Goal: Task Accomplishment & Management: Use online tool/utility

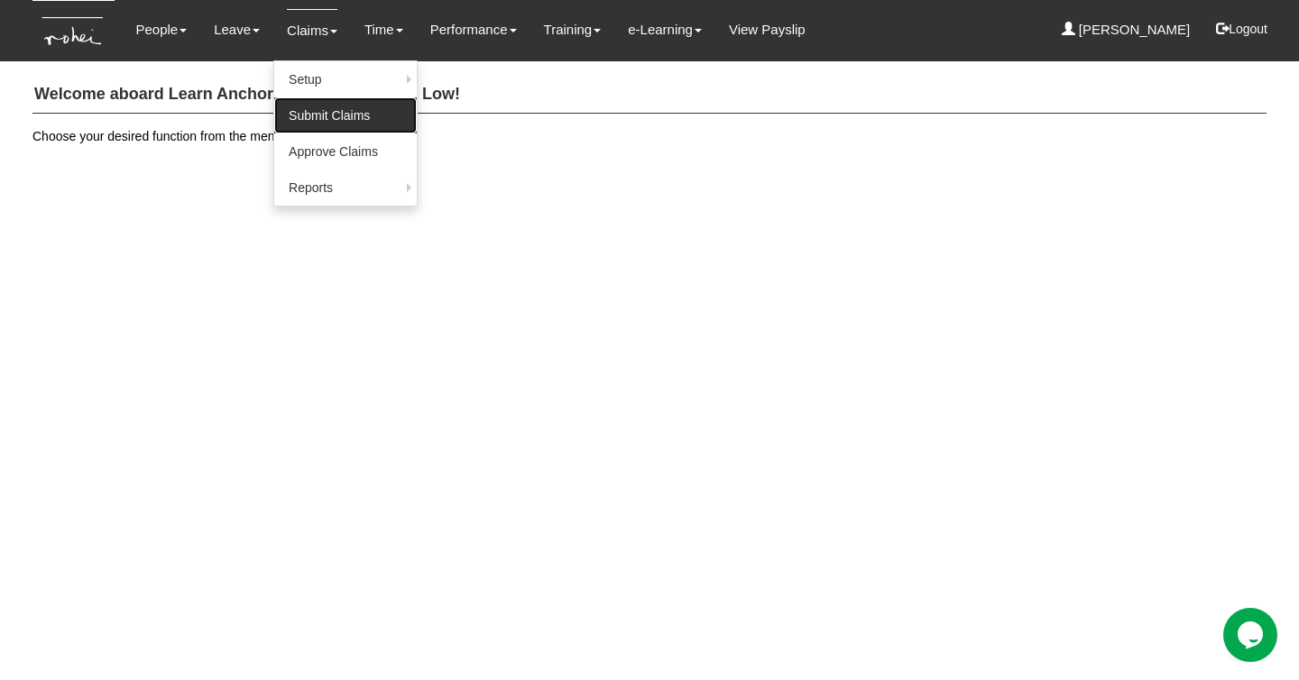
click at [316, 115] on link "Submit Claims" at bounding box center [345, 115] width 143 height 36
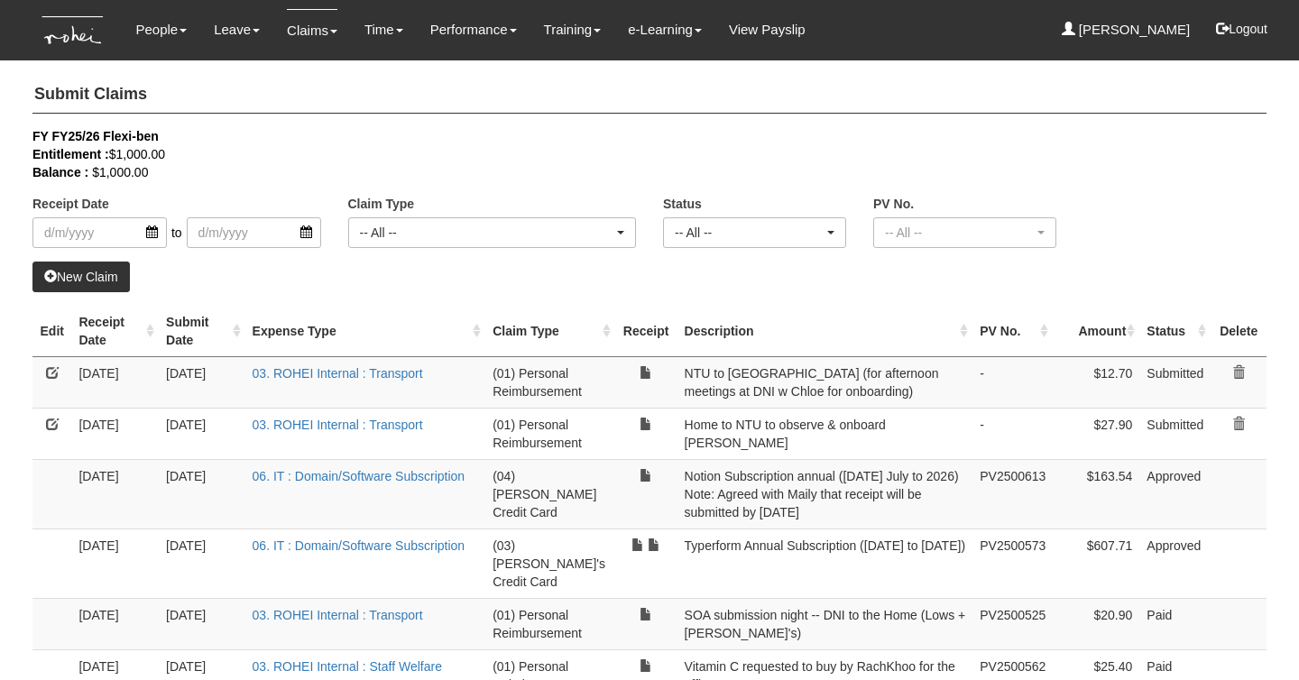
select select "50"
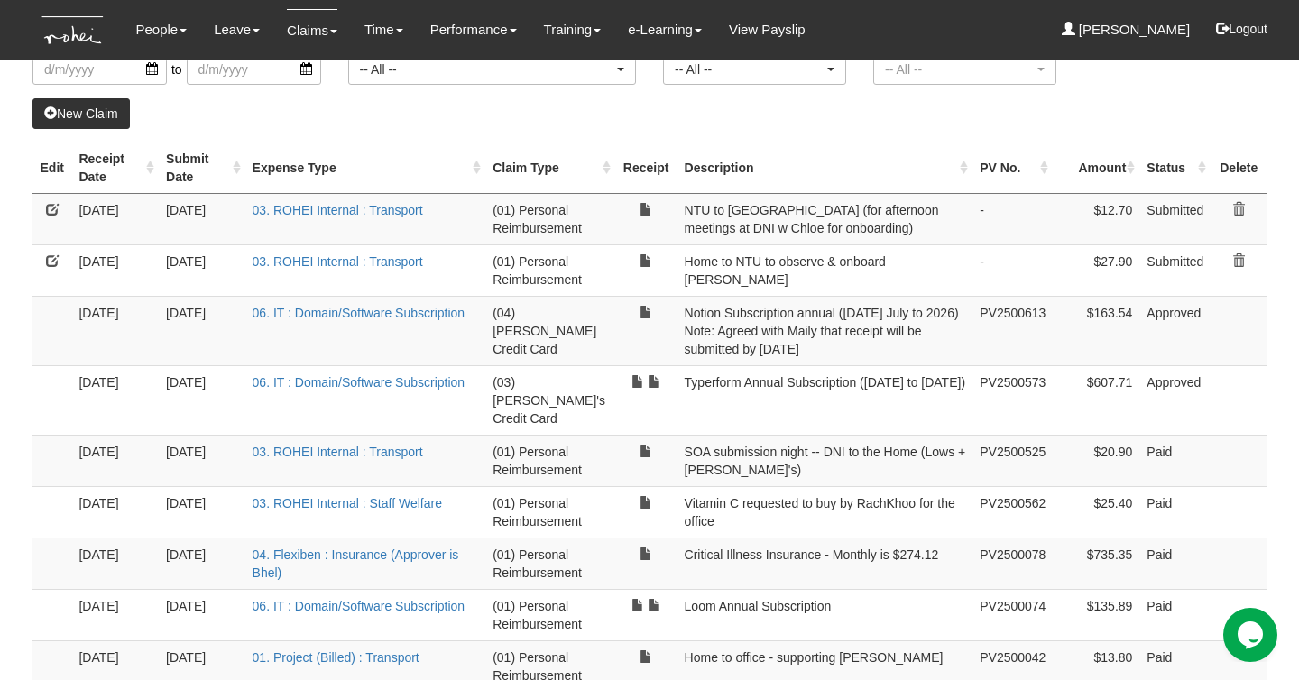
scroll to position [144, 0]
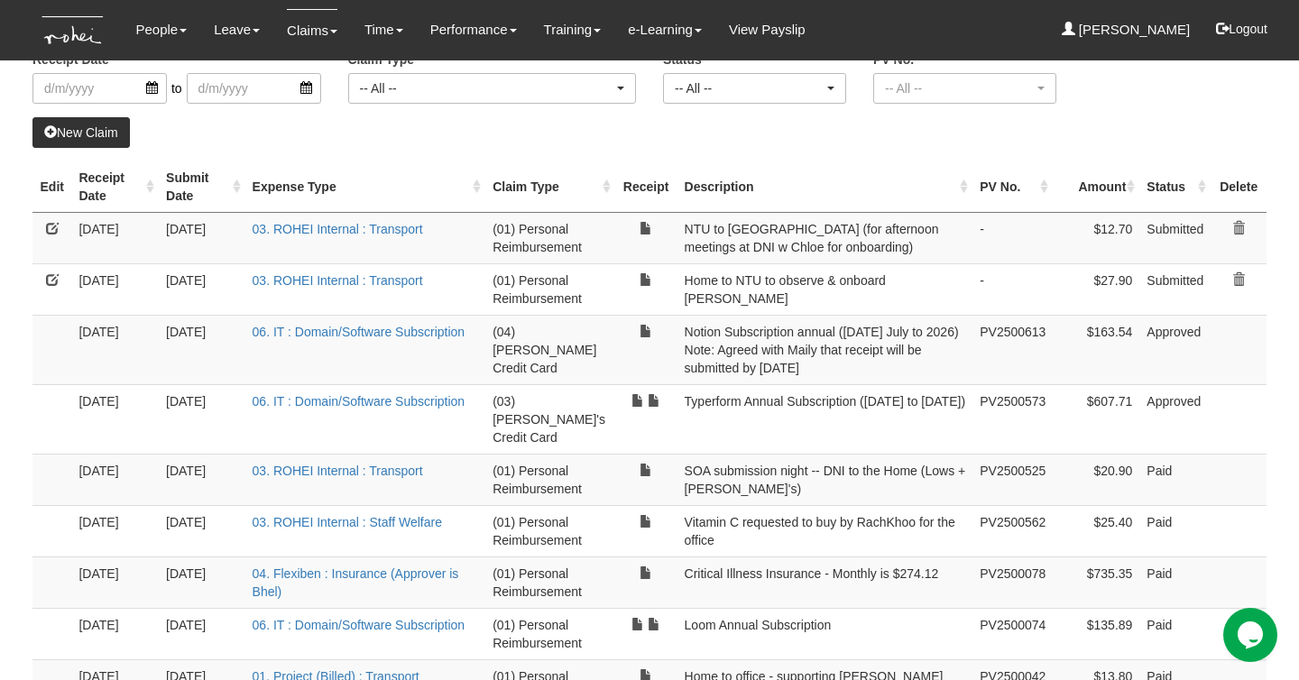
click at [761, 350] on td "Notion Subscription annual ([DATE] July to 2026) Note: Agreed with Maily that r…" at bounding box center [825, 349] width 296 height 69
click at [339, 331] on link "06. IT : Domain/Software Subscription" at bounding box center [359, 332] width 213 height 14
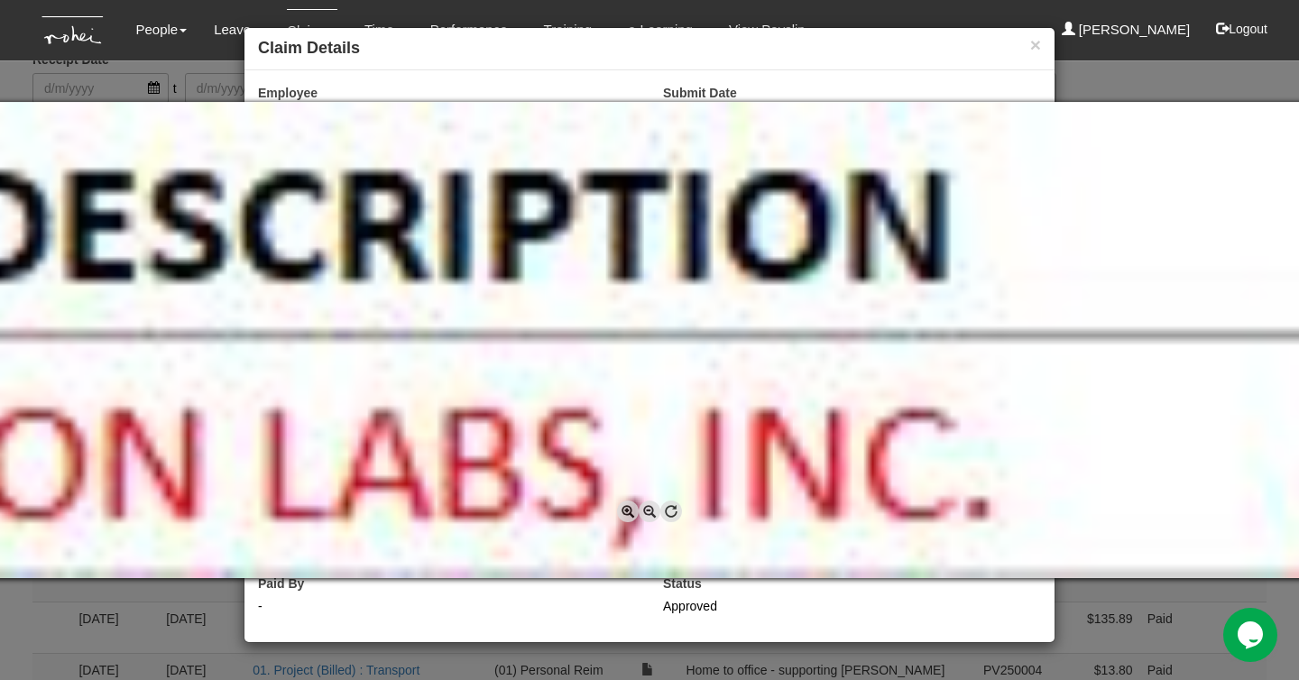
click at [1031, 41] on div at bounding box center [649, 340] width 1299 height 680
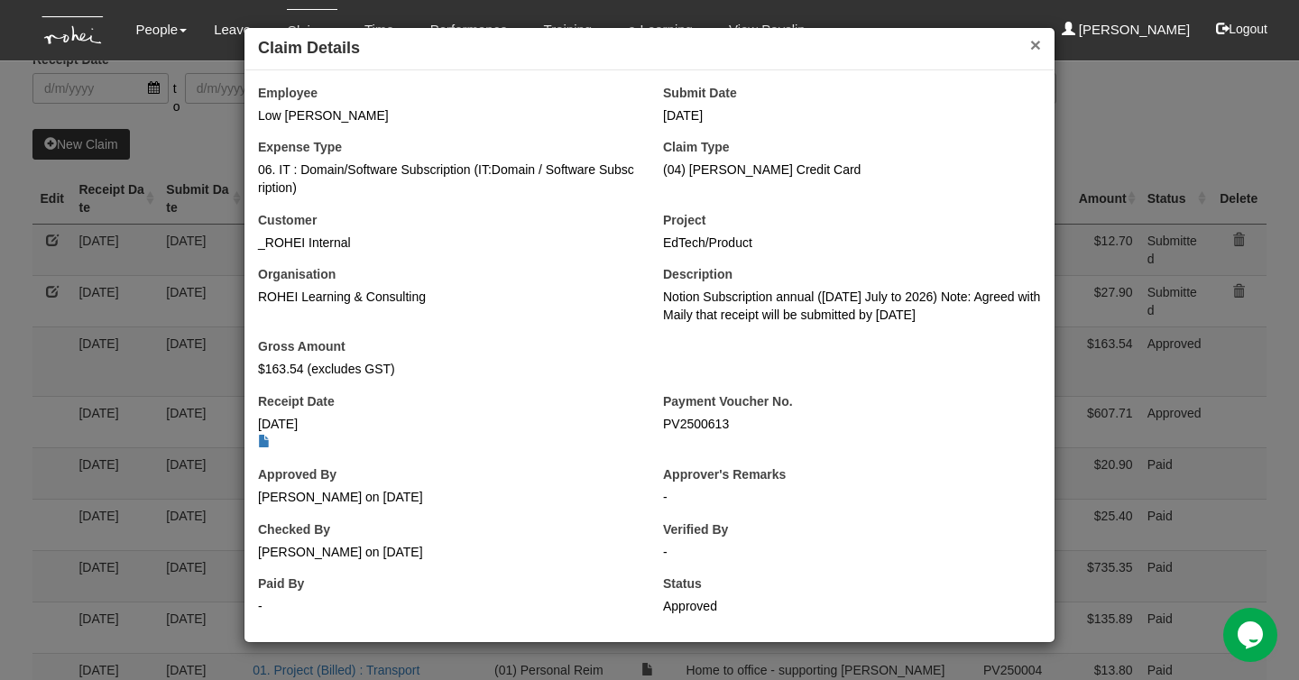
click at [1030, 44] on button "×" at bounding box center [1035, 44] width 11 height 19
